Goal: Book appointment/travel/reservation

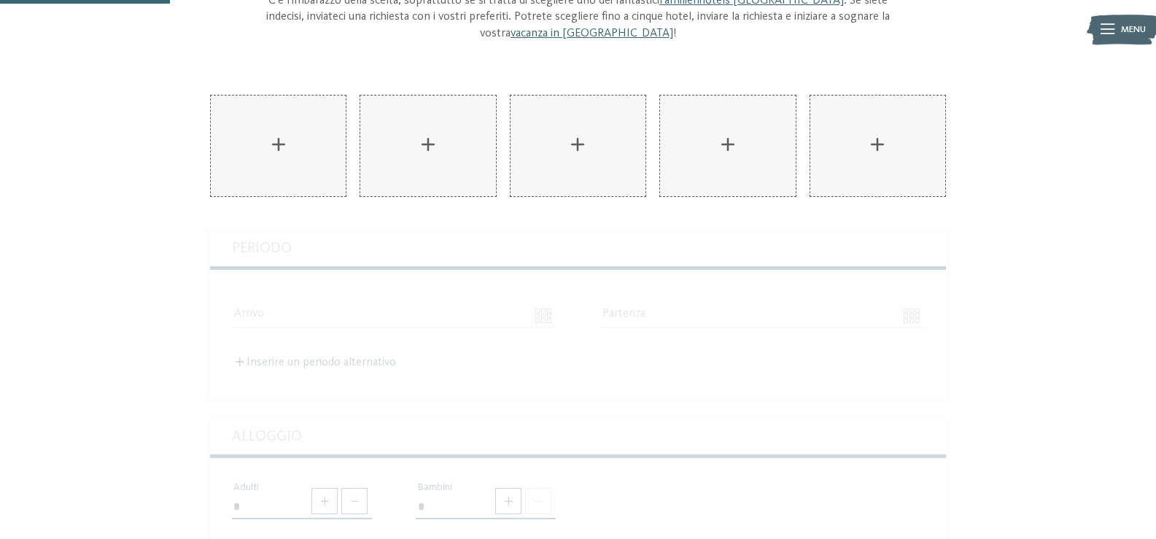
scroll to position [177, 0]
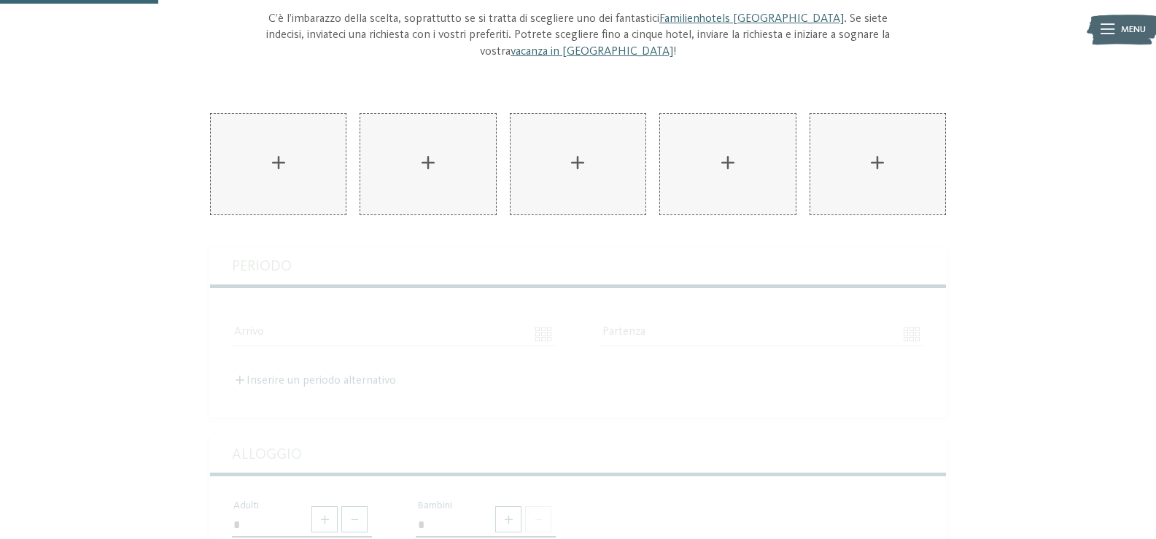
click at [1050, 267] on div "La vostra vacanza in famiglia in Alto Adige Richiedete ora senza impegno! C’è l…" at bounding box center [578, 443] width 1156 height 1056
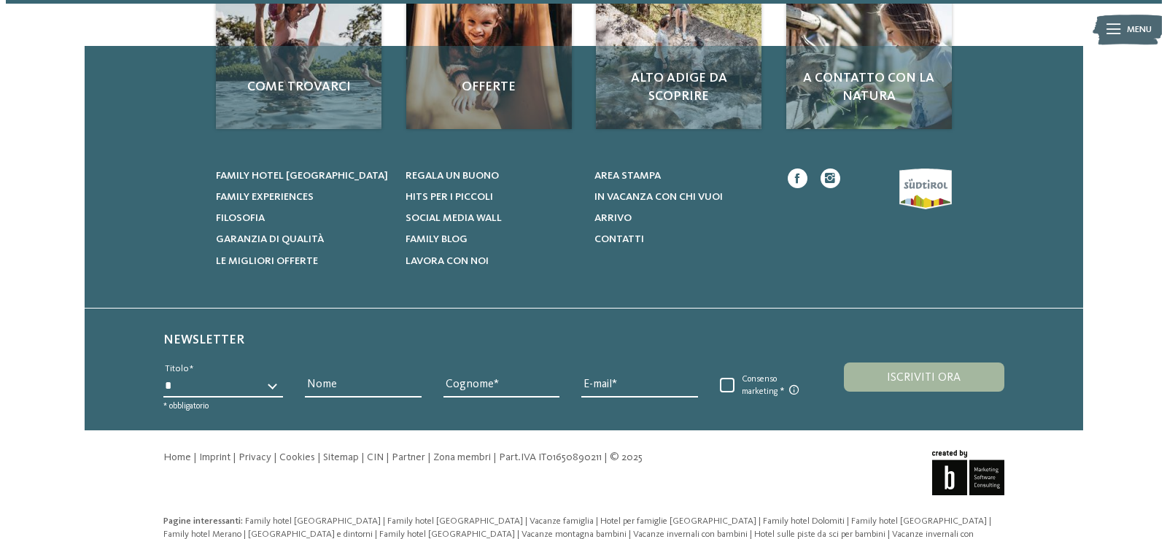
scroll to position [1293, 0]
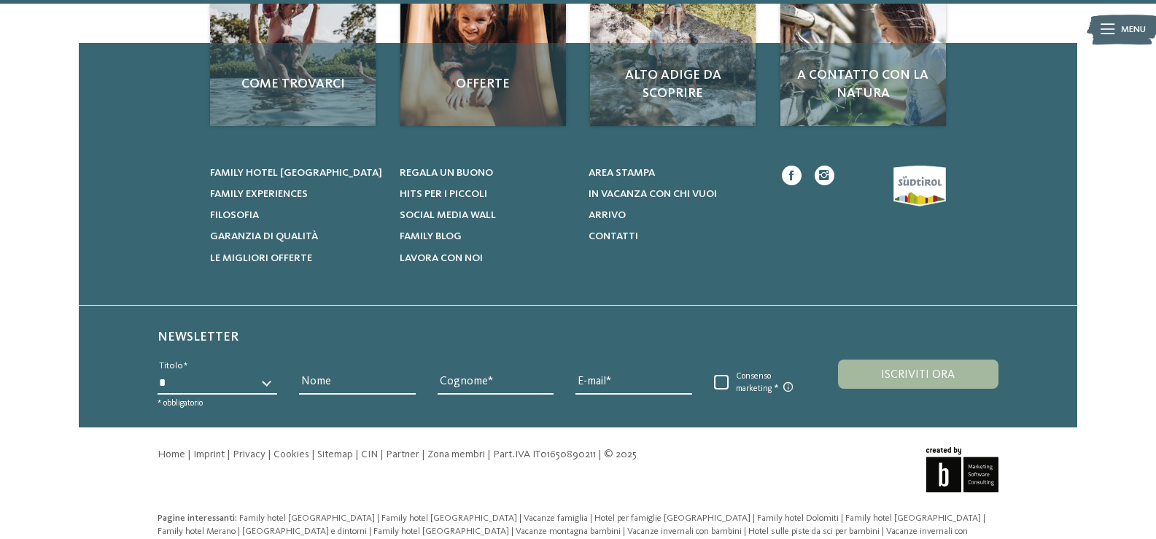
click at [1101, 28] on icon at bounding box center [1108, 29] width 14 height 10
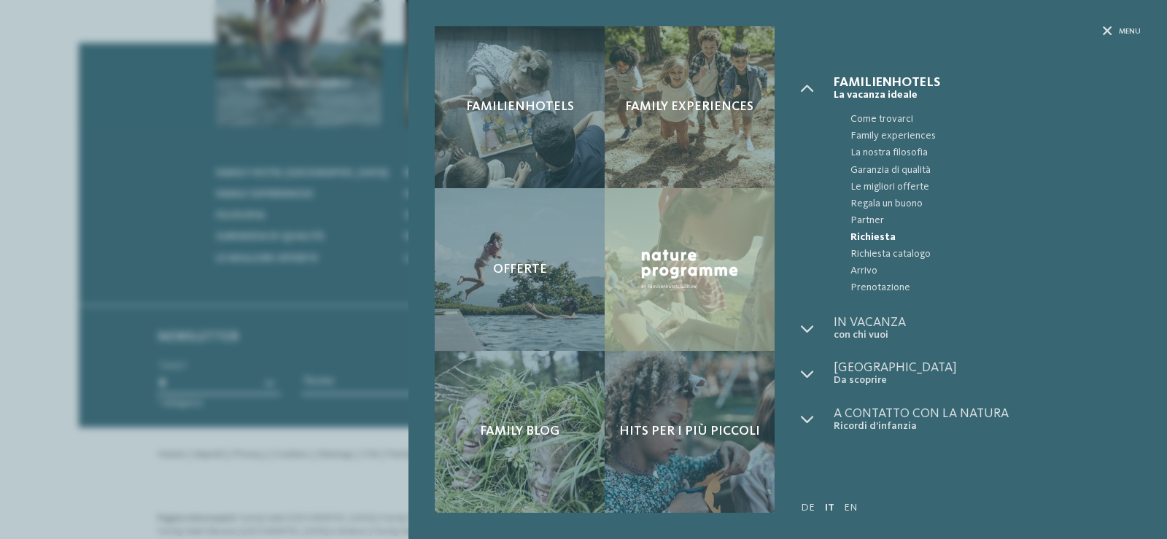
click at [864, 235] on span "Richiesta" at bounding box center [996, 237] width 290 height 17
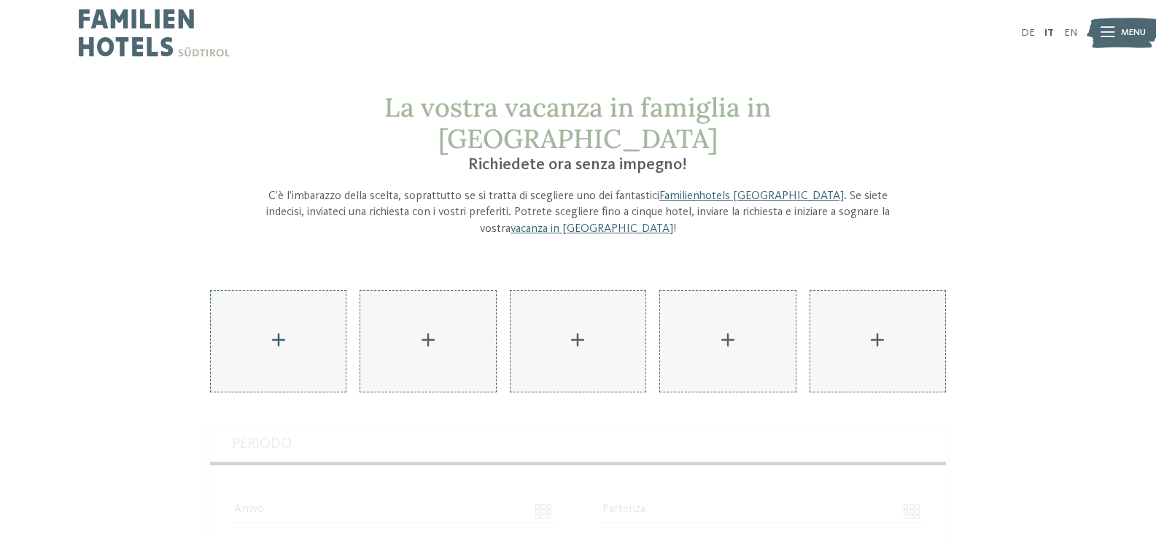
click at [284, 300] on div "AKI Family Resort PLOSE aggiungere" at bounding box center [278, 341] width 135 height 101
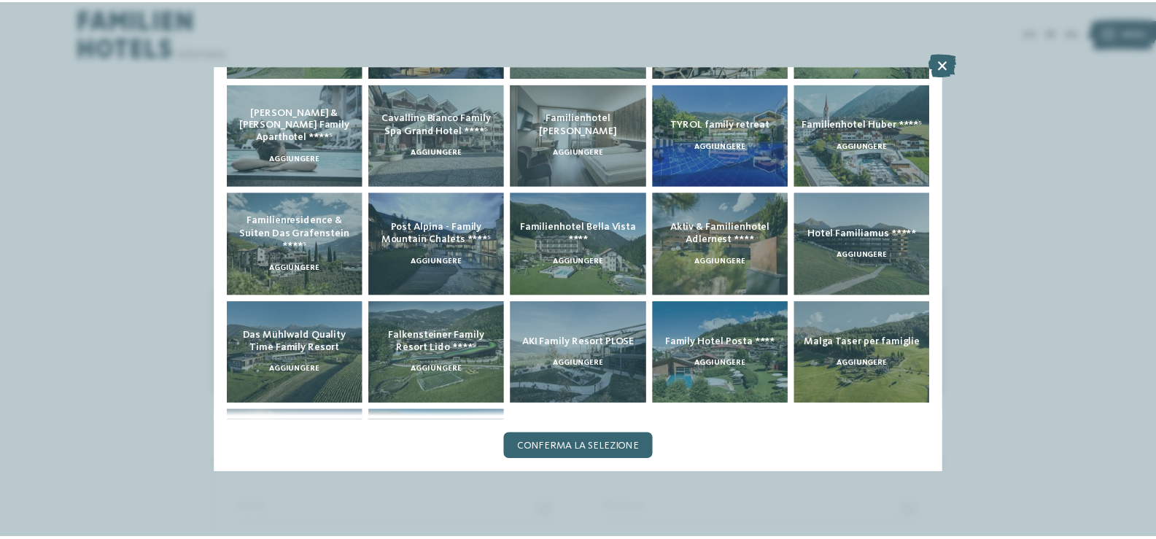
scroll to position [319, 0]
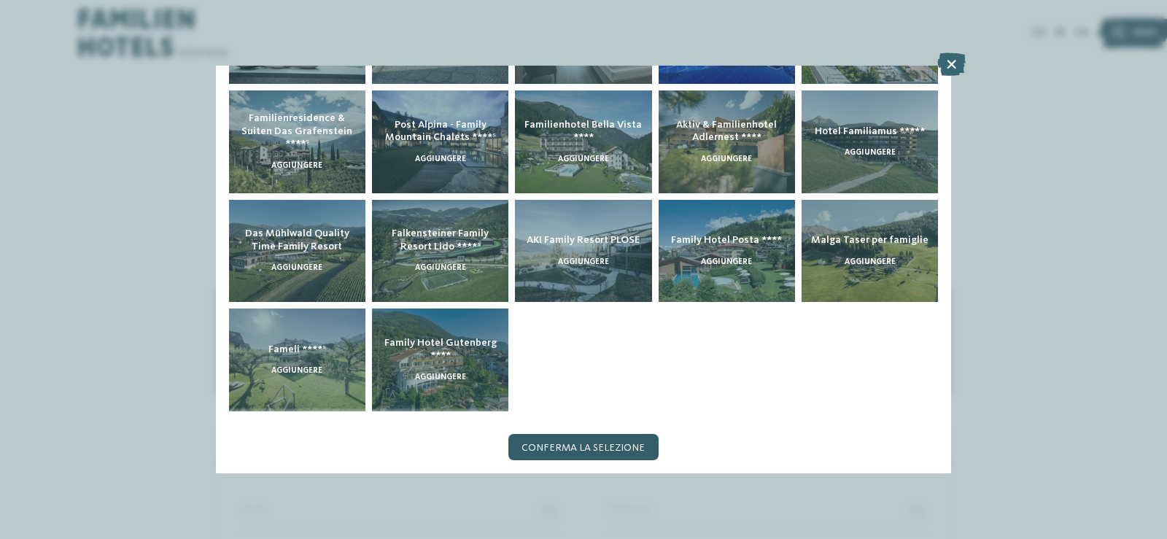
click at [602, 438] on div "Conferma la selezione" at bounding box center [583, 447] width 150 height 26
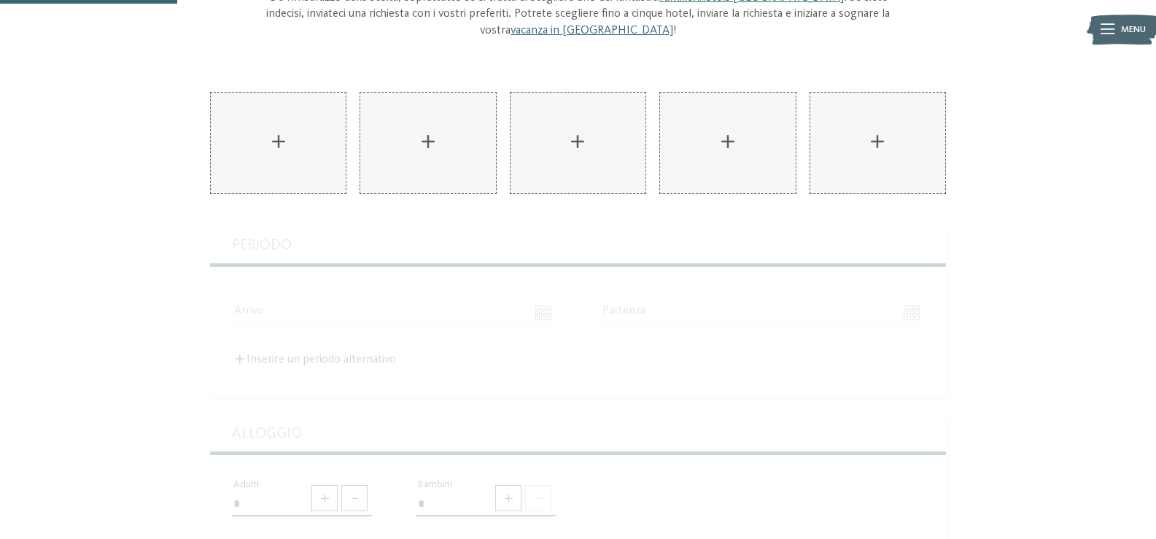
scroll to position [0, 0]
